Goal: Find specific page/section: Find specific page/section

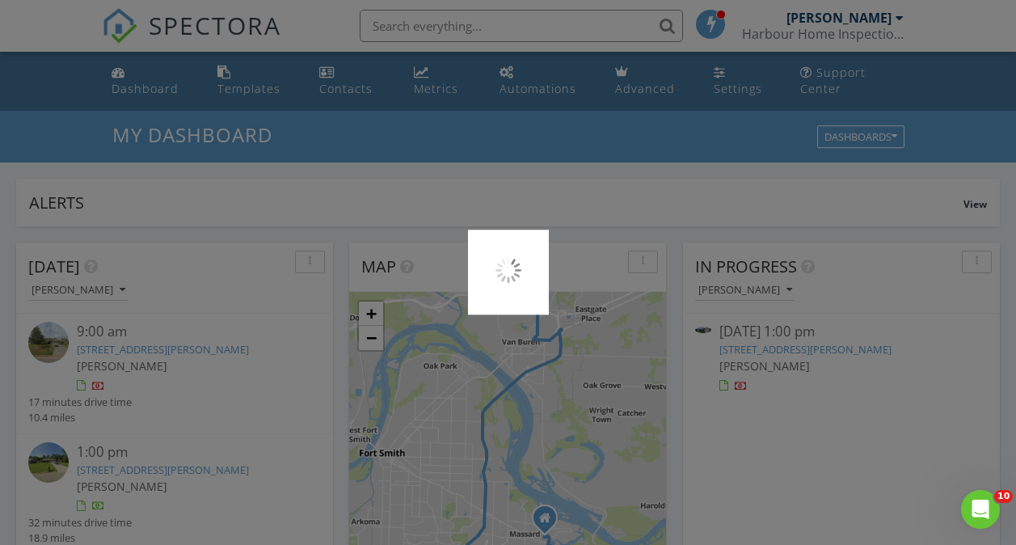
scroll to position [1497, 1042]
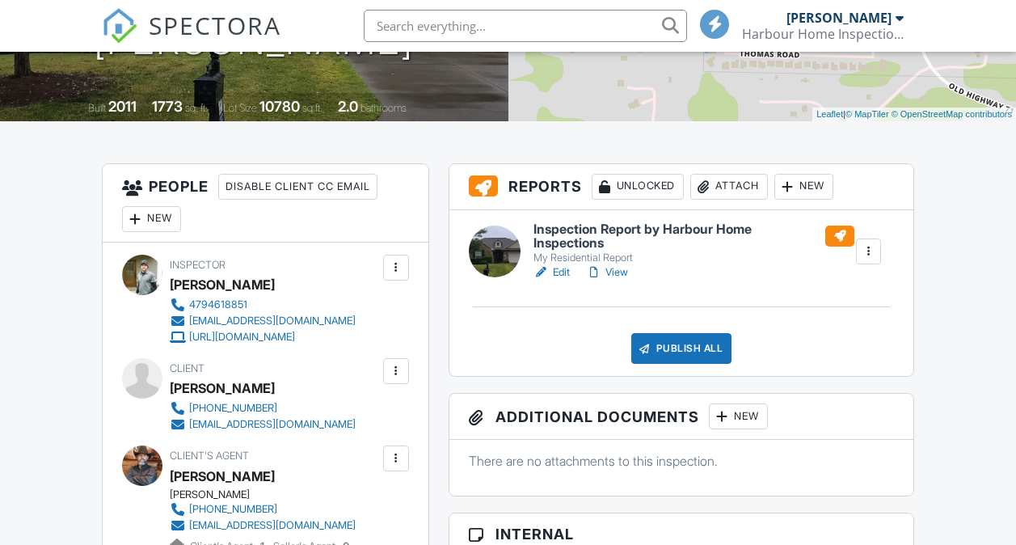
scroll to position [329, 0]
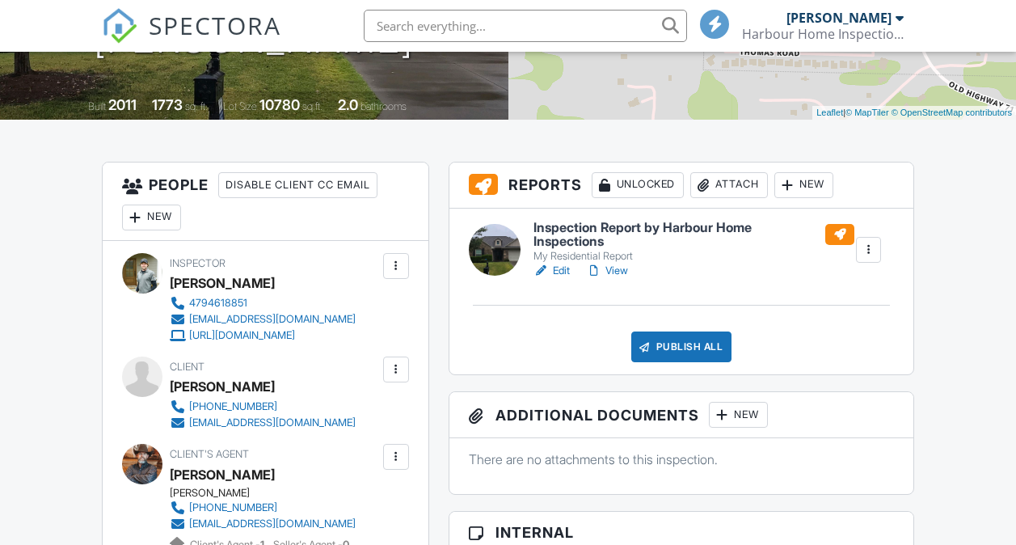
click at [737, 231] on h6 "Inspection Report by Harbour Home Inspections" at bounding box center [694, 235] width 321 height 28
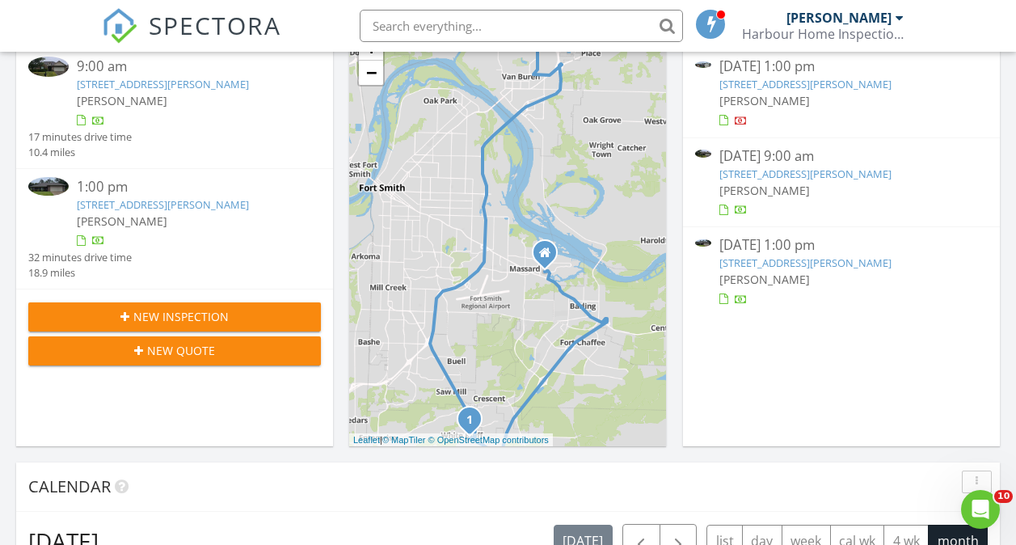
scroll to position [268, 0]
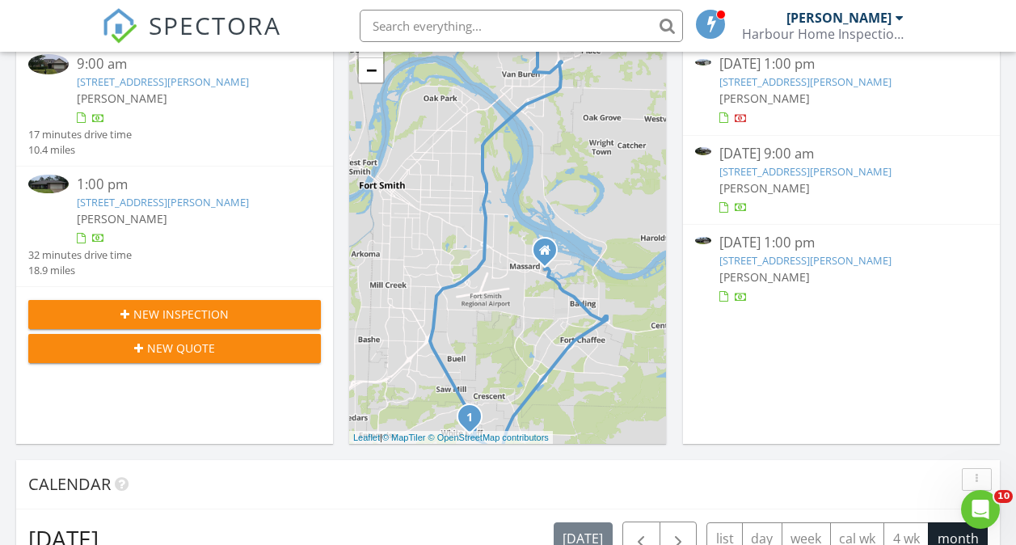
click at [180, 205] on link "1117 Taos Dr, Van Buren, AR 72956" at bounding box center [163, 202] width 172 height 15
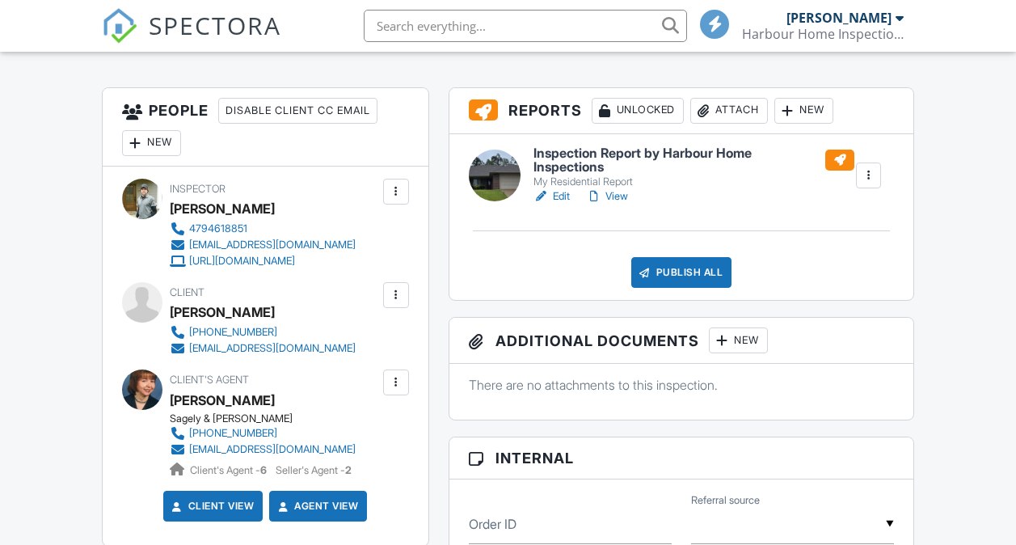
scroll to position [402, 0]
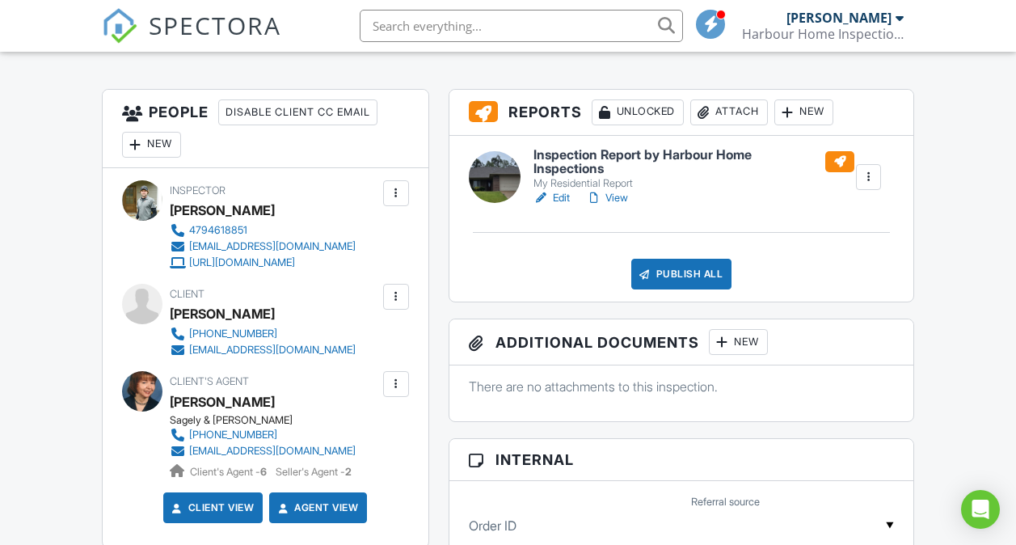
click at [708, 157] on h6 "Inspection Report by Harbour Home Inspections" at bounding box center [694, 162] width 321 height 28
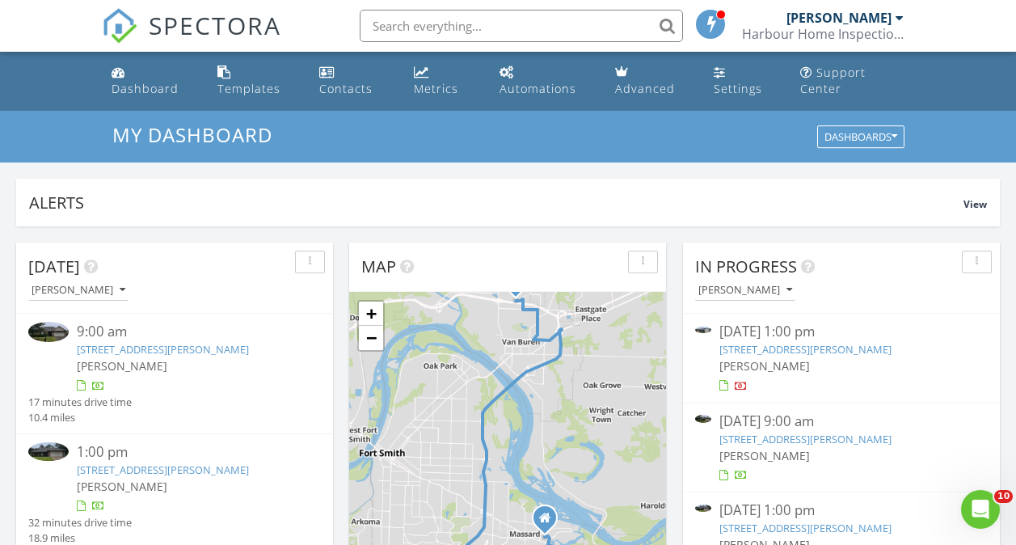
click at [138, 345] on link "[STREET_ADDRESS][PERSON_NAME]" at bounding box center [163, 349] width 172 height 15
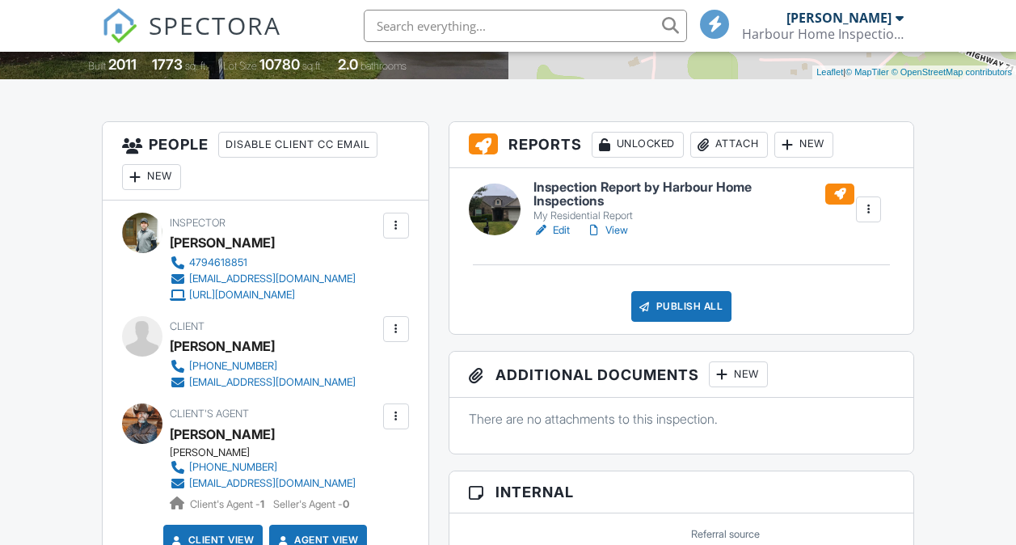
click at [741, 191] on h6 "Inspection Report by Harbour Home Inspections" at bounding box center [694, 194] width 321 height 28
